Goal: Task Accomplishment & Management: Use online tool/utility

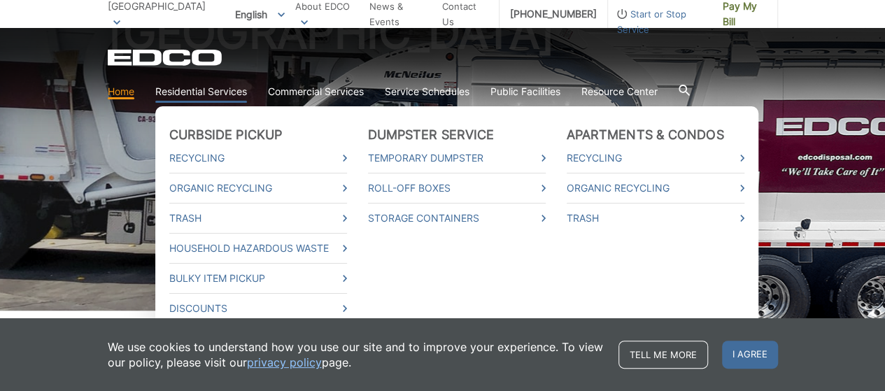
scroll to position [140, 0]
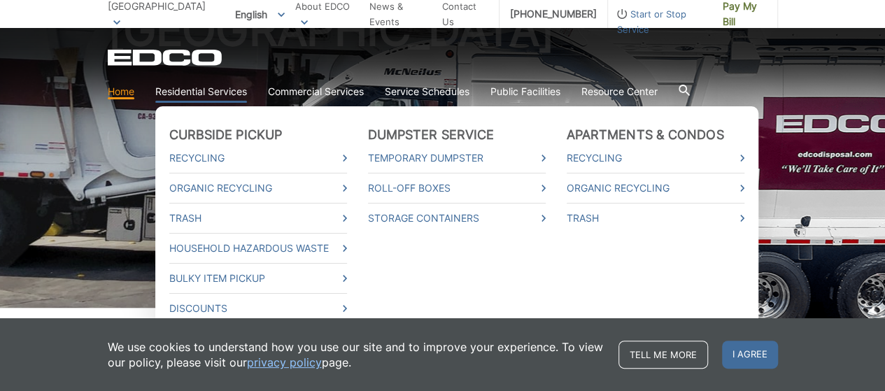
click at [220, 89] on link "Residential Services" at bounding box center [201, 91] width 92 height 15
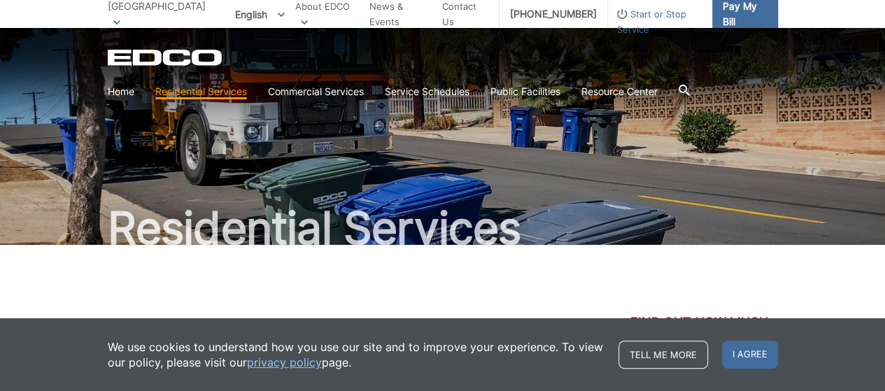
click at [744, 10] on span "Pay My Bill" at bounding box center [745, 14] width 44 height 31
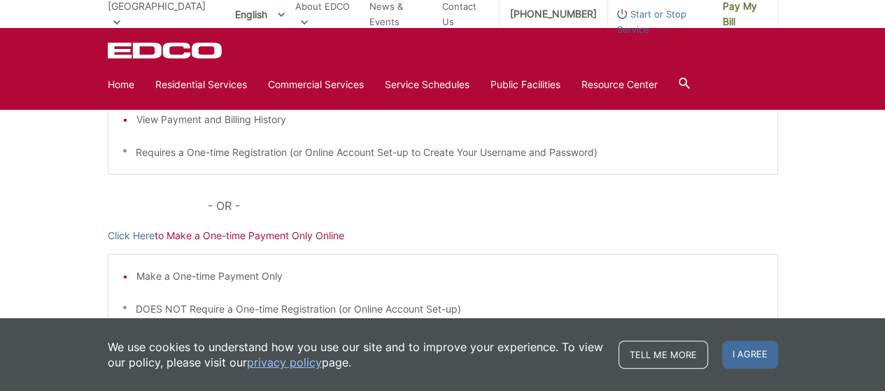
scroll to position [420, 0]
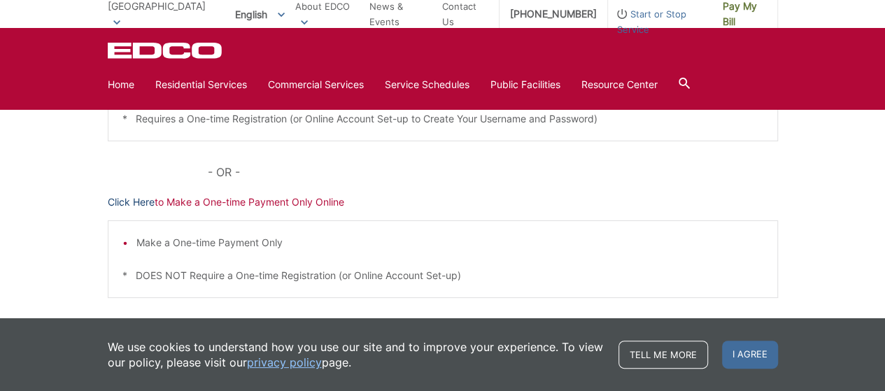
click at [136, 199] on link "Click Here" at bounding box center [131, 202] width 47 height 15
